Goal: Task Accomplishment & Management: Complete application form

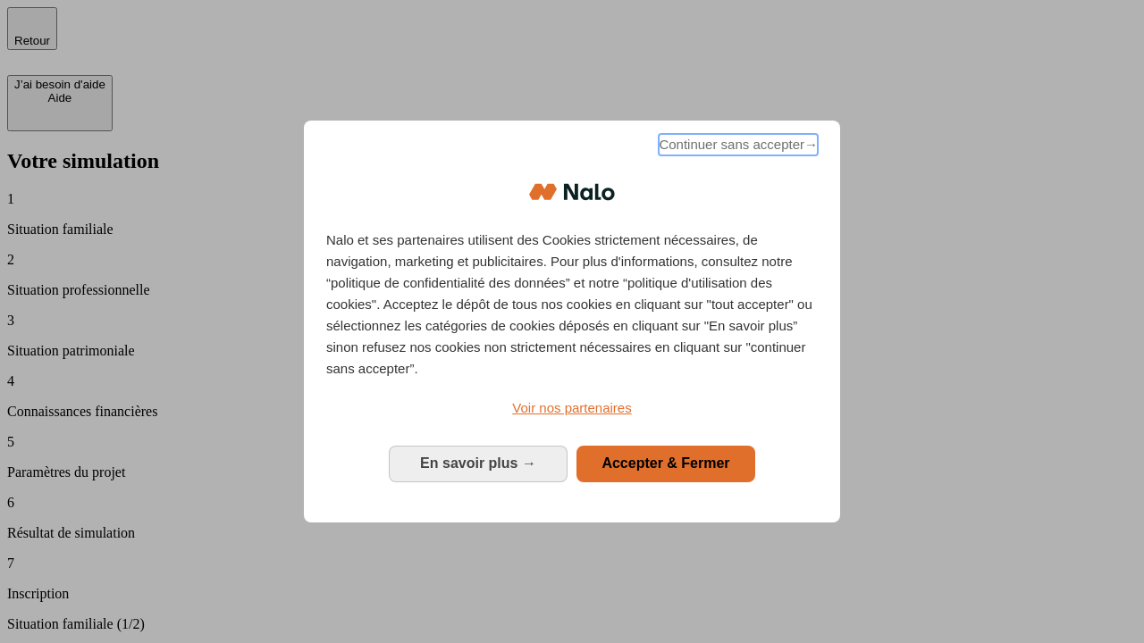
click at [736, 147] on span "Continuer sans accepter →" at bounding box center [738, 144] width 159 height 21
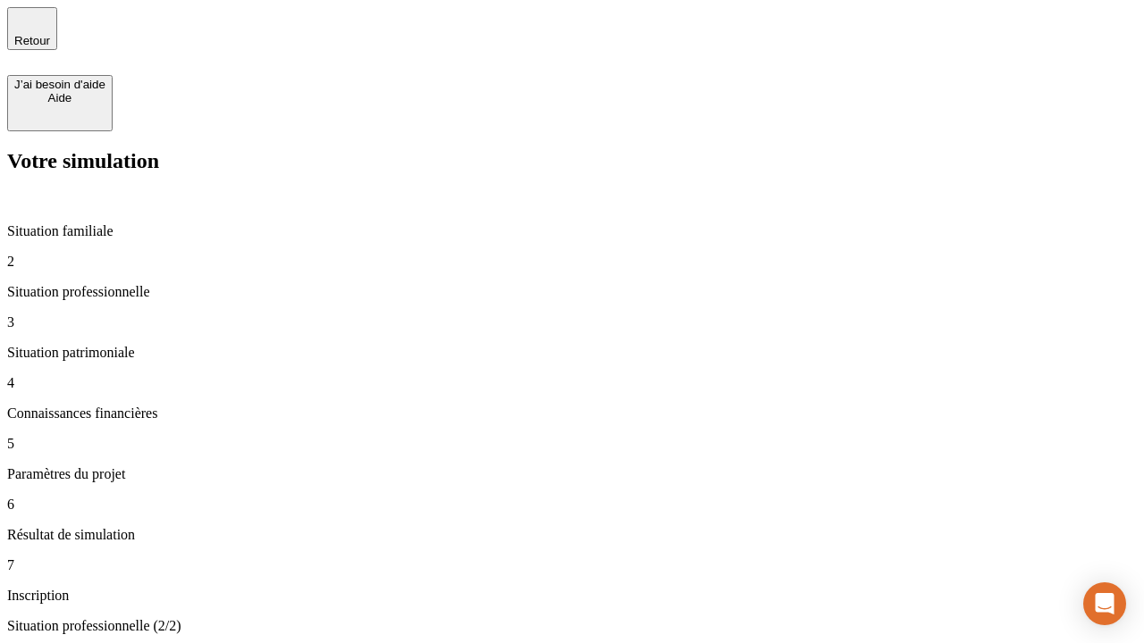
type input "30 000"
type input "1 000"
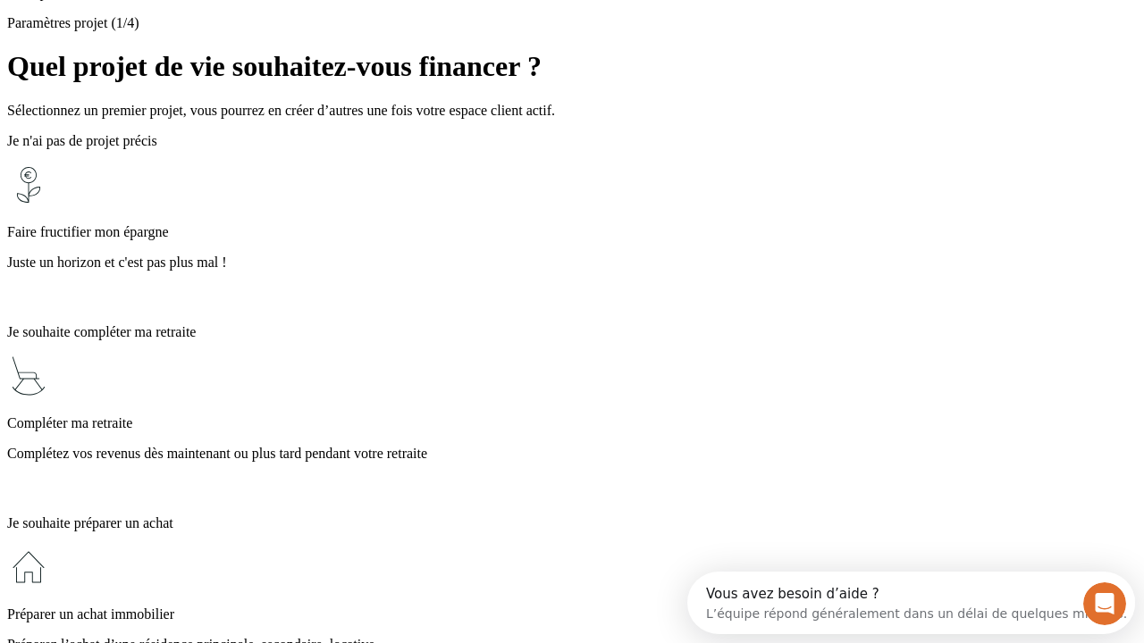
scroll to position [34, 0]
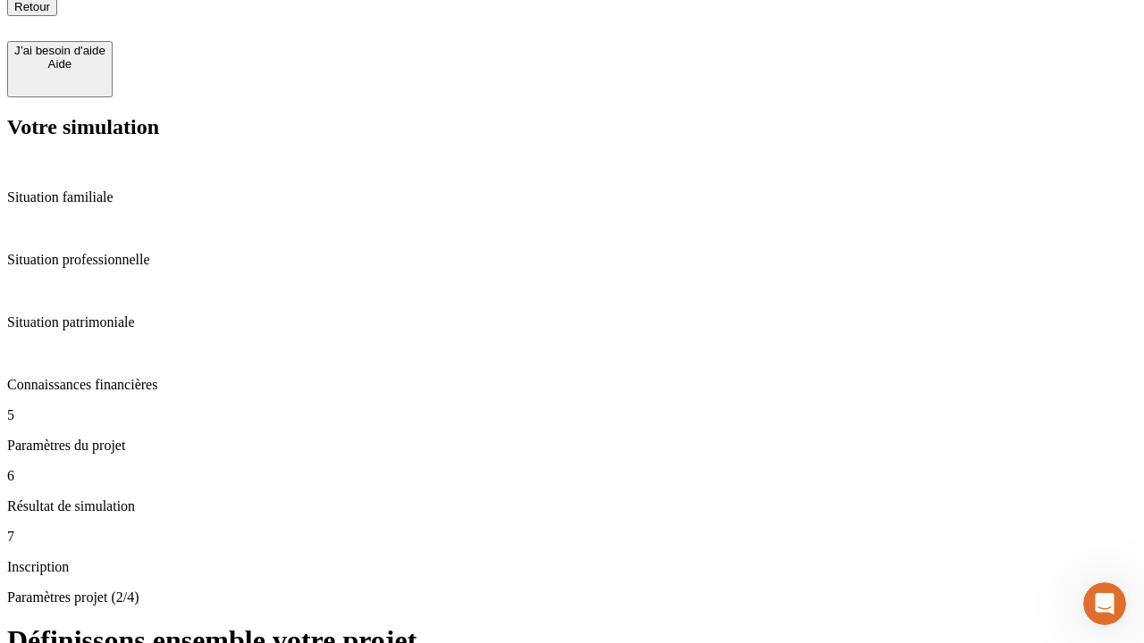
type input "65"
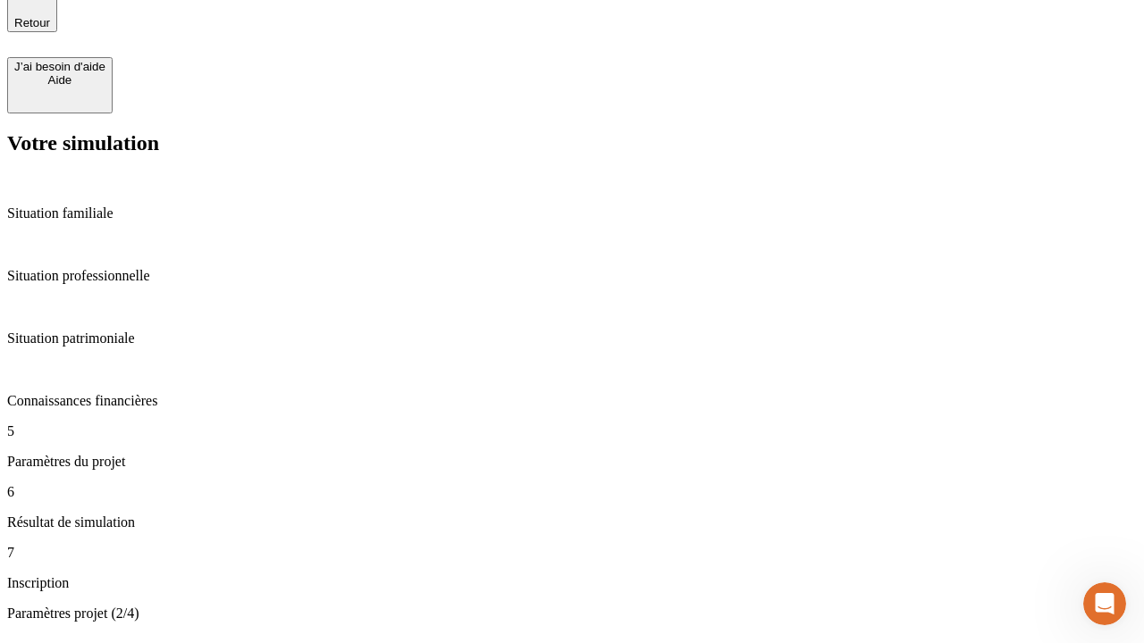
type input "5 000"
type input "640"
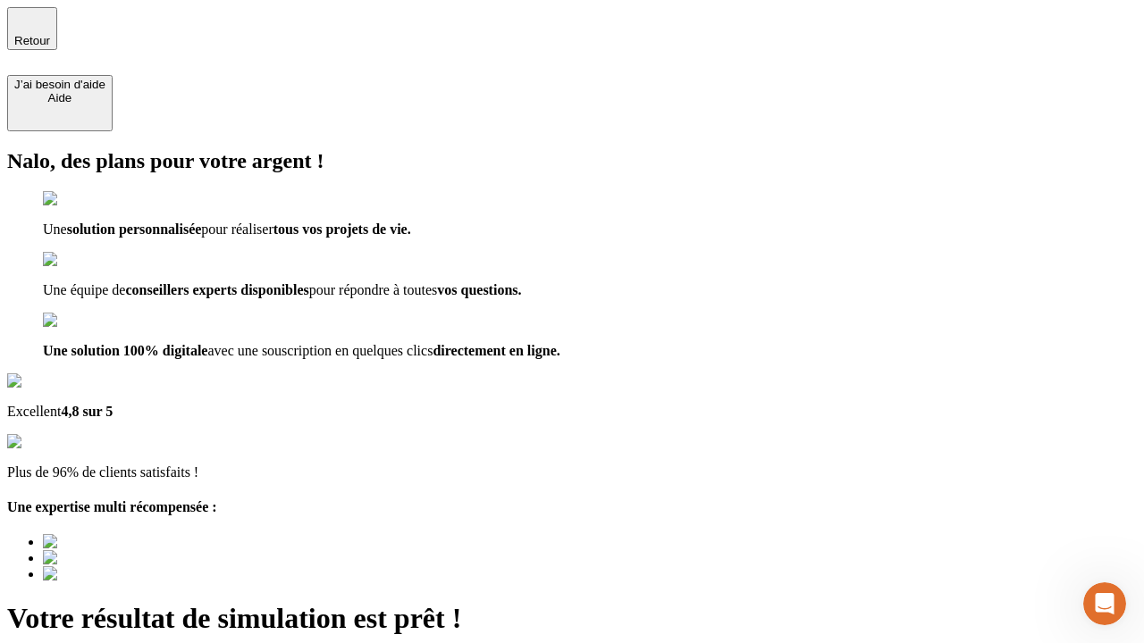
type input "[EMAIL_ADDRESS][DOMAIN_NAME]"
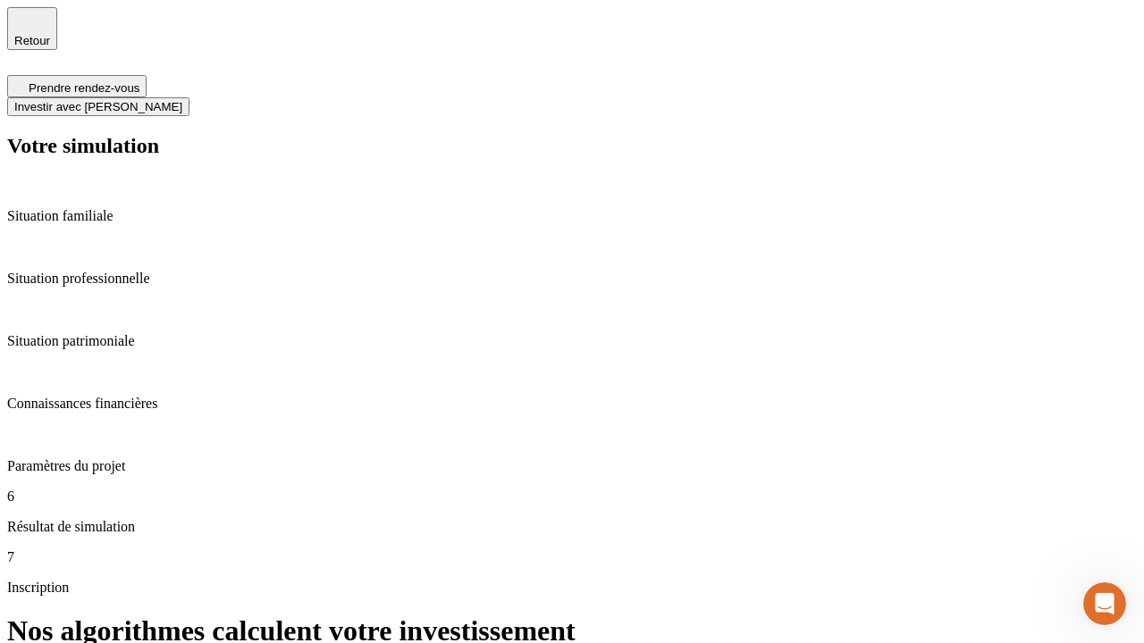
click at [182, 100] on span "Investir avec [PERSON_NAME]" at bounding box center [98, 106] width 168 height 13
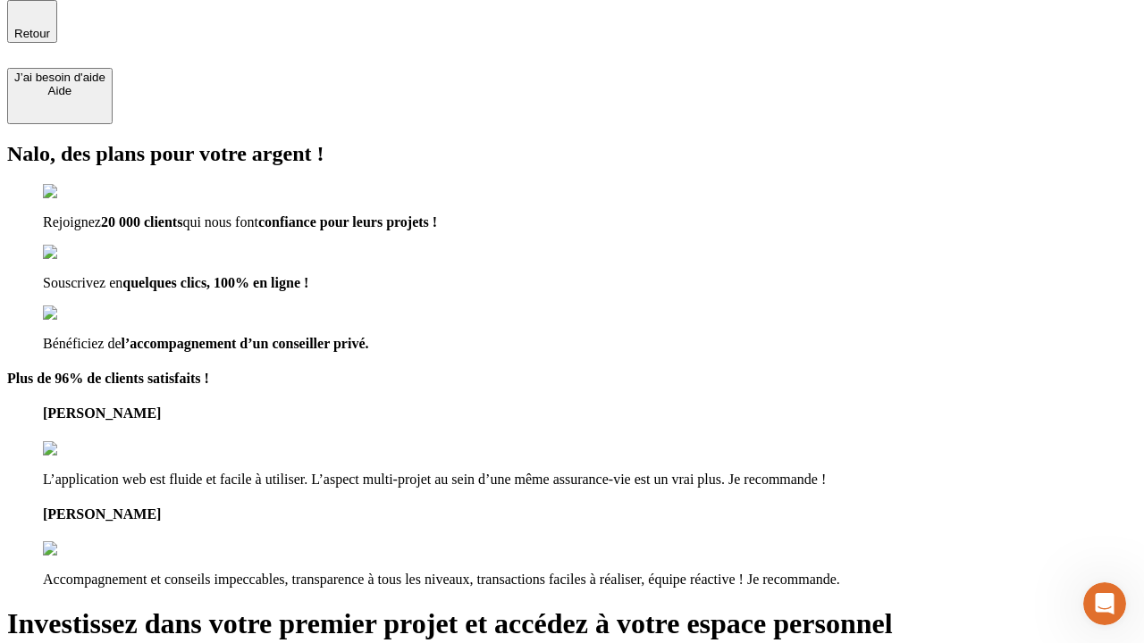
scroll to position [5, 0]
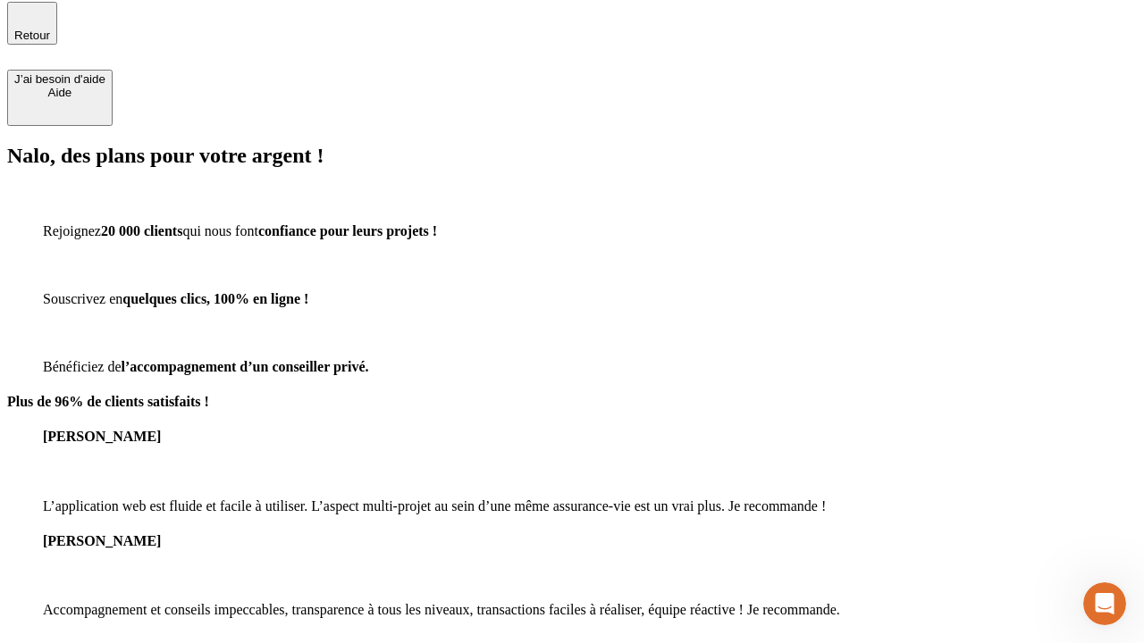
type input "[PERSON_NAME][EMAIL_ADDRESS][DOMAIN_NAME]"
